Goal: Navigation & Orientation: Go to known website

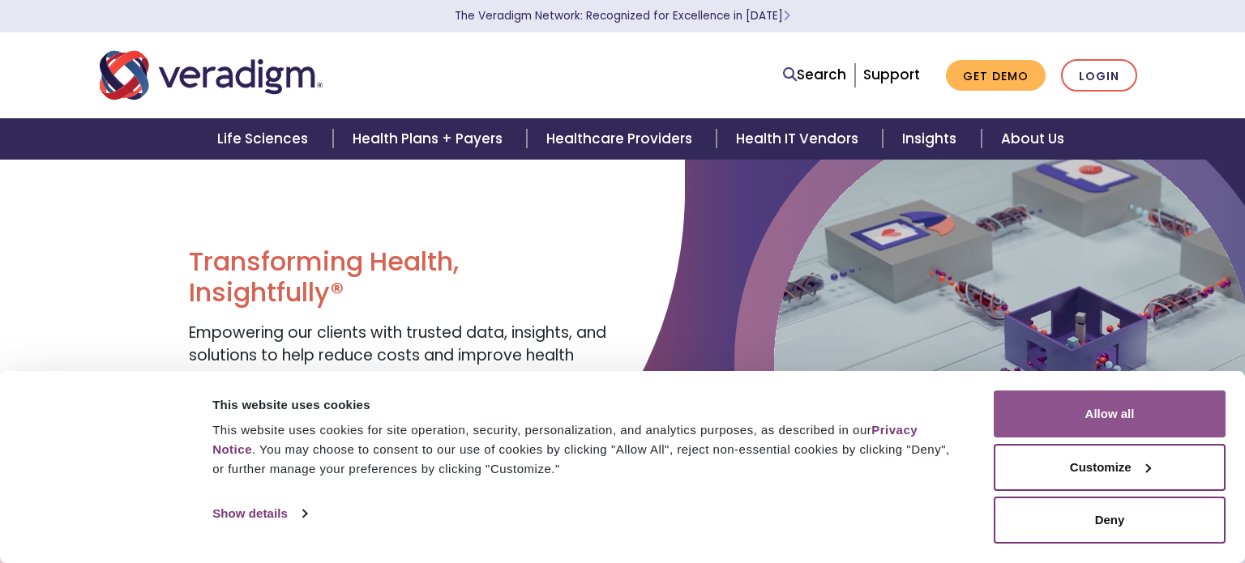
click at [1107, 416] on button "Allow all" at bounding box center [1110, 414] width 232 height 47
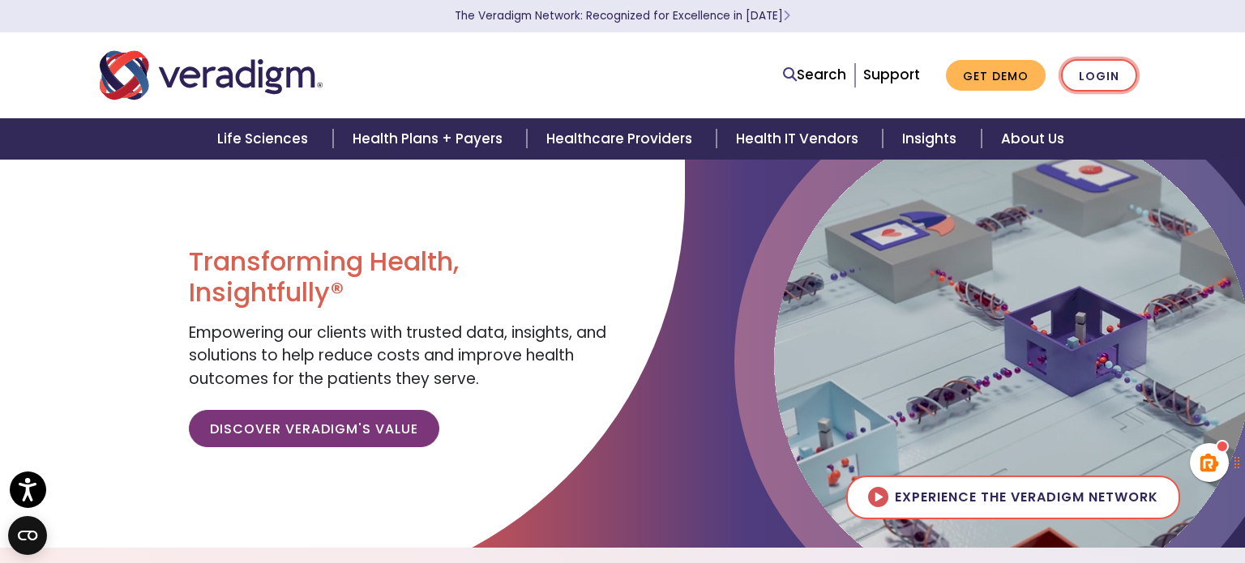
click at [1110, 79] on link "Login" at bounding box center [1099, 75] width 76 height 33
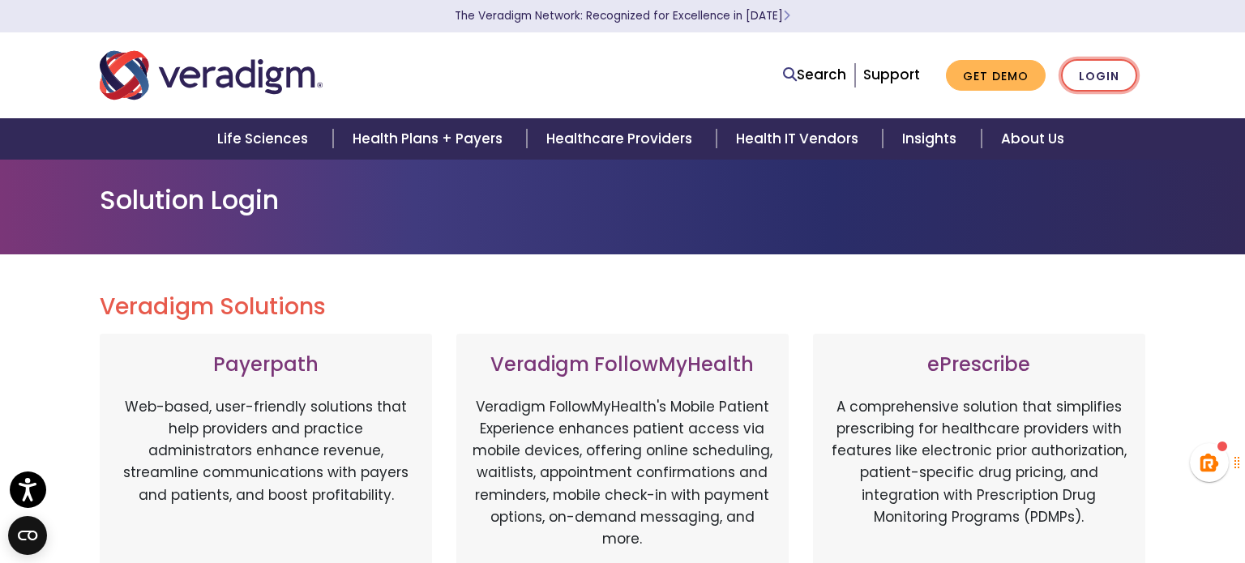
click at [1088, 75] on link "Login" at bounding box center [1099, 75] width 76 height 33
